Goal: Complete application form

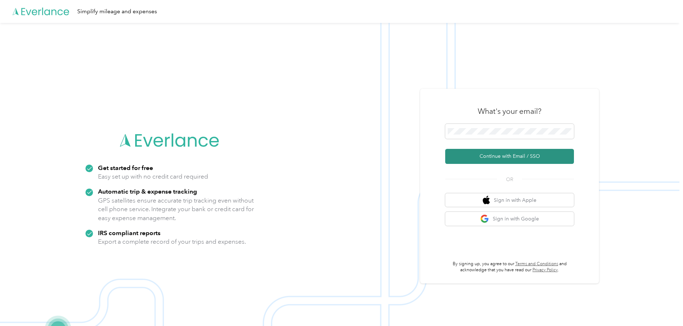
click at [539, 157] on button "Continue with Email / SSO" at bounding box center [509, 156] width 129 height 15
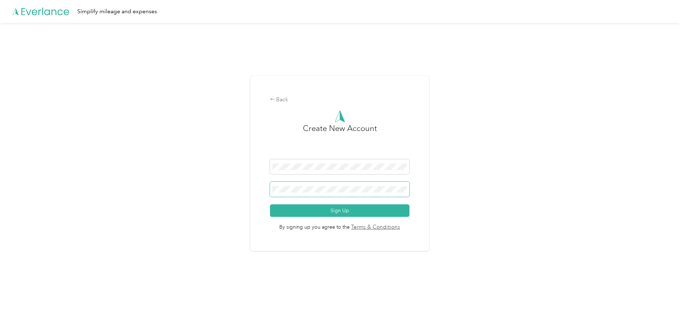
click at [270, 204] on button "Sign Up" at bounding box center [340, 210] width 140 height 13
